Goal: Find specific page/section: Find specific page/section

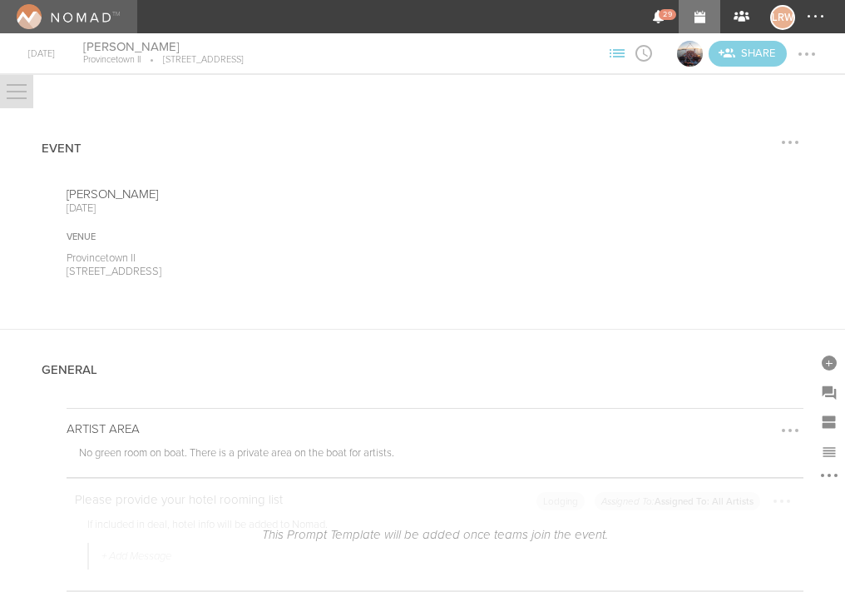
click at [76, 20] on img at bounding box center [64, 16] width 94 height 25
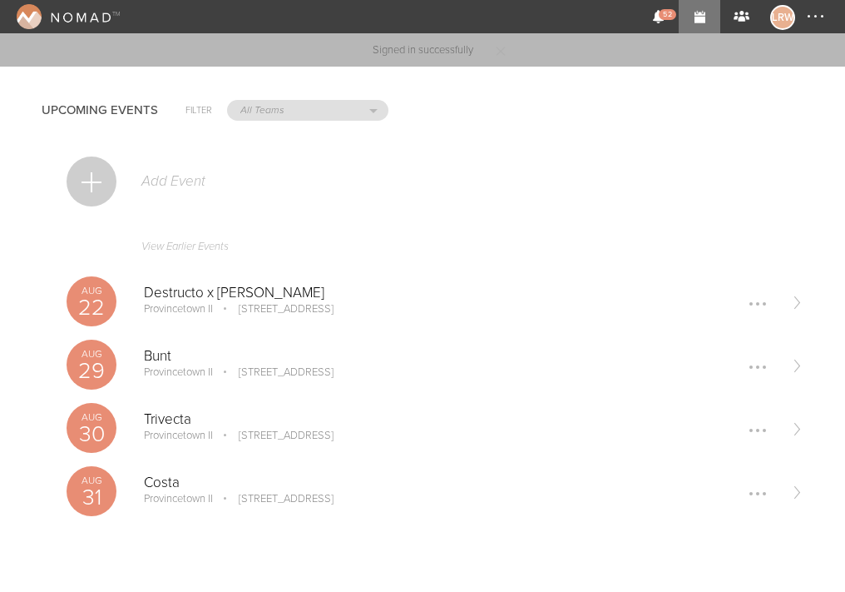
click at [262, 308] on p "[STREET_ADDRESS]" at bounding box center [275, 308] width 118 height 13
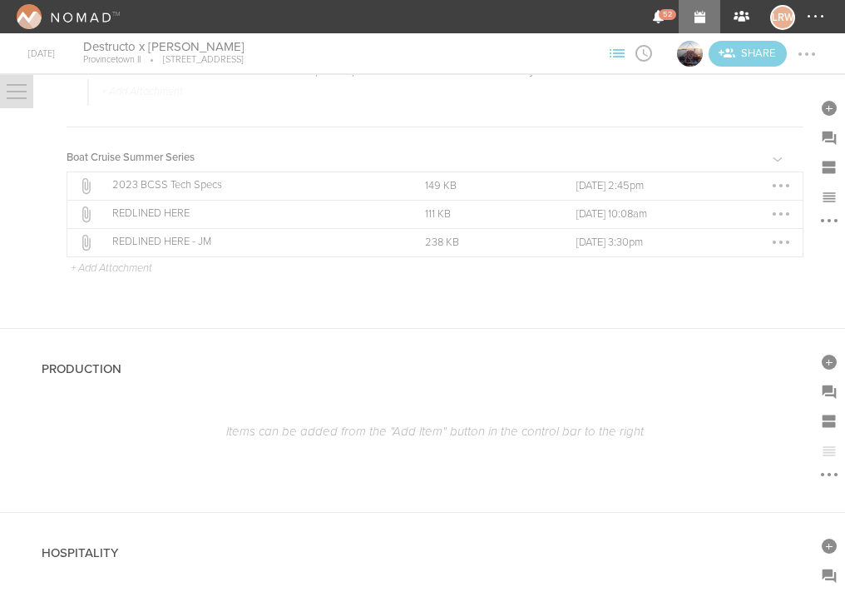
scroll to position [1883, 0]
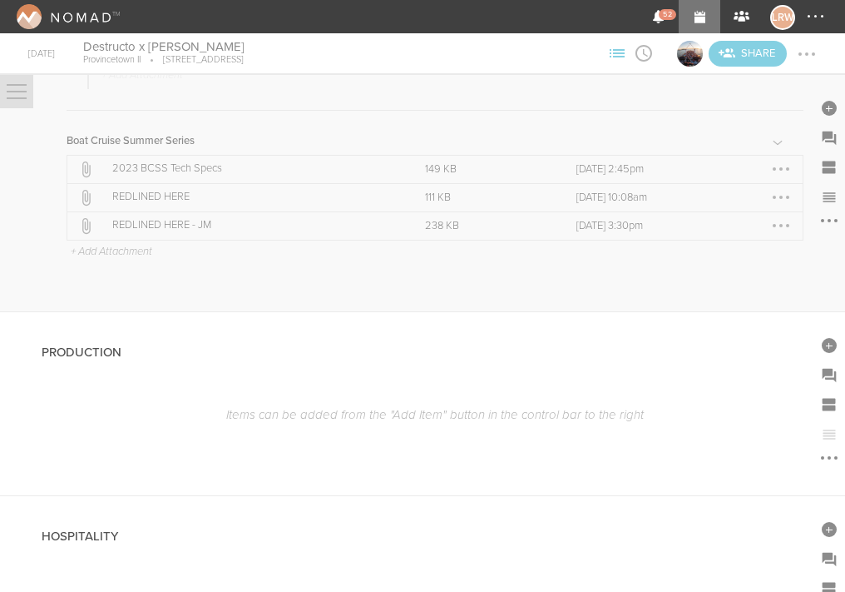
click at [172, 194] on p "REDLINED HERE" at bounding box center [250, 197] width 276 height 13
